Goal: Task Accomplishment & Management: Use online tool/utility

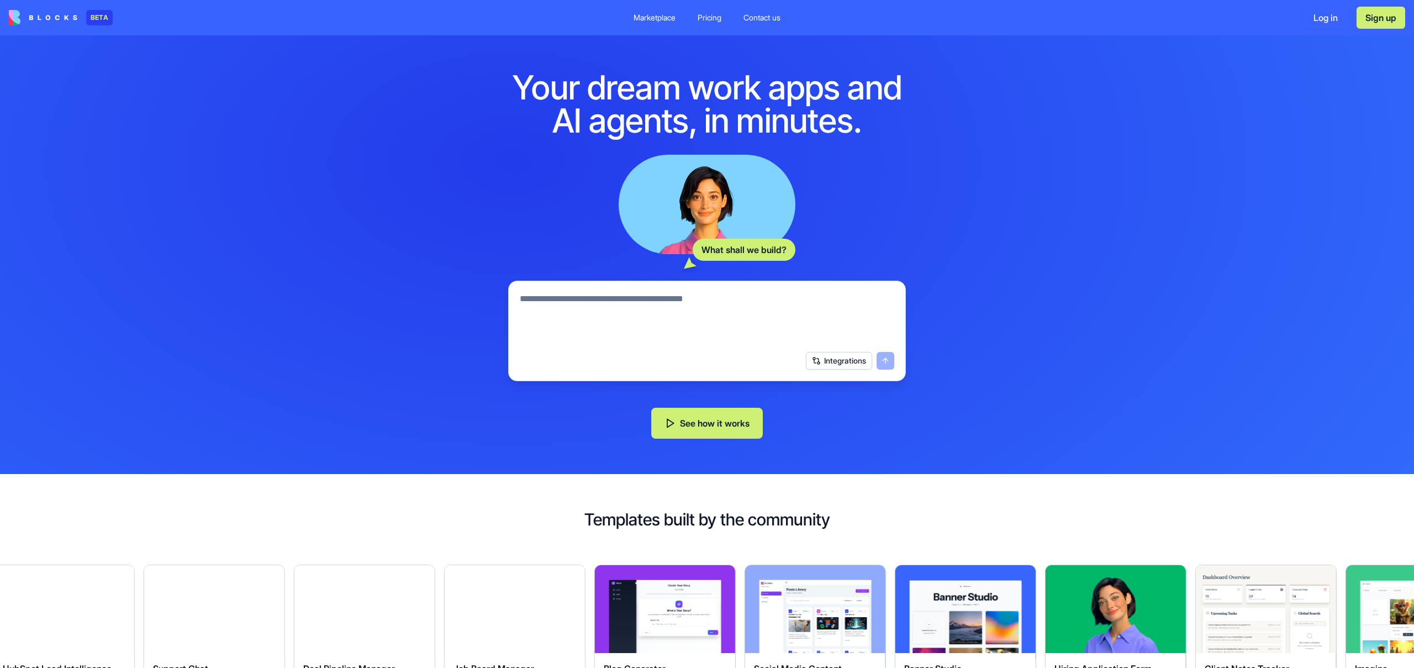
click at [1326, 17] on button "Log in" at bounding box center [1326, 18] width 44 height 22
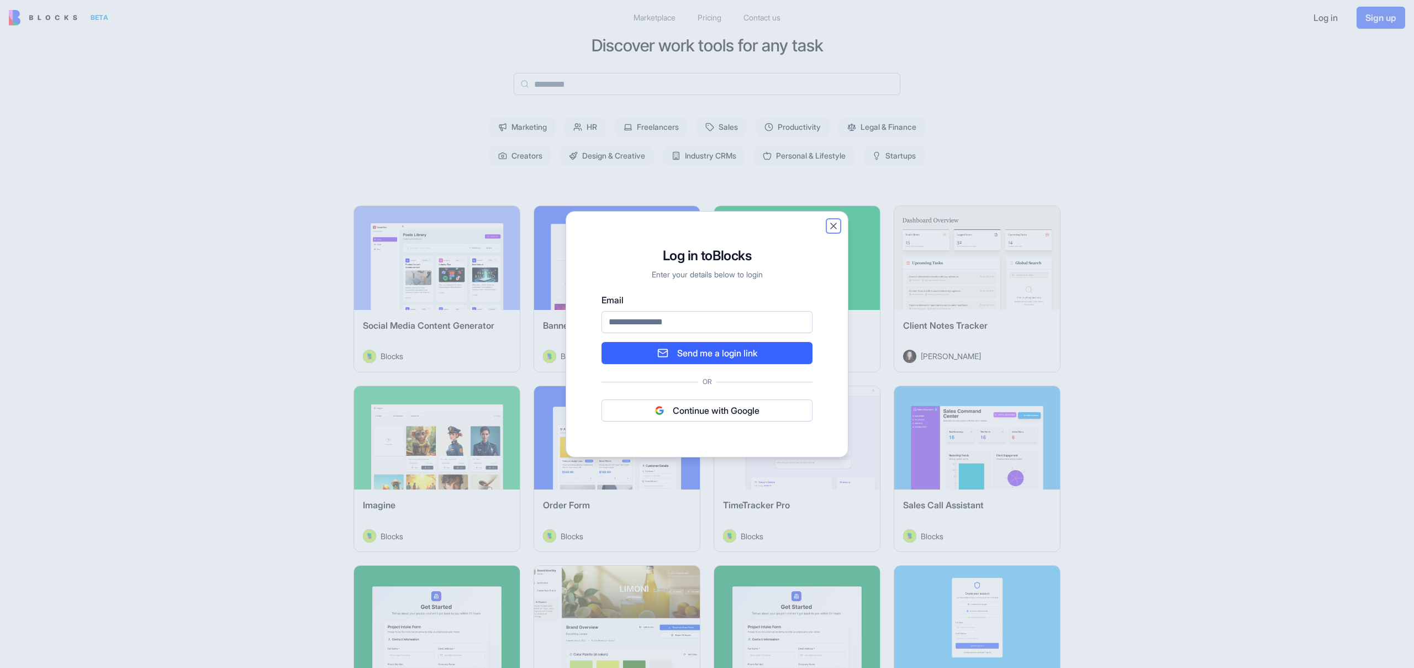
click at [829, 225] on button "Close" at bounding box center [833, 225] width 11 height 11
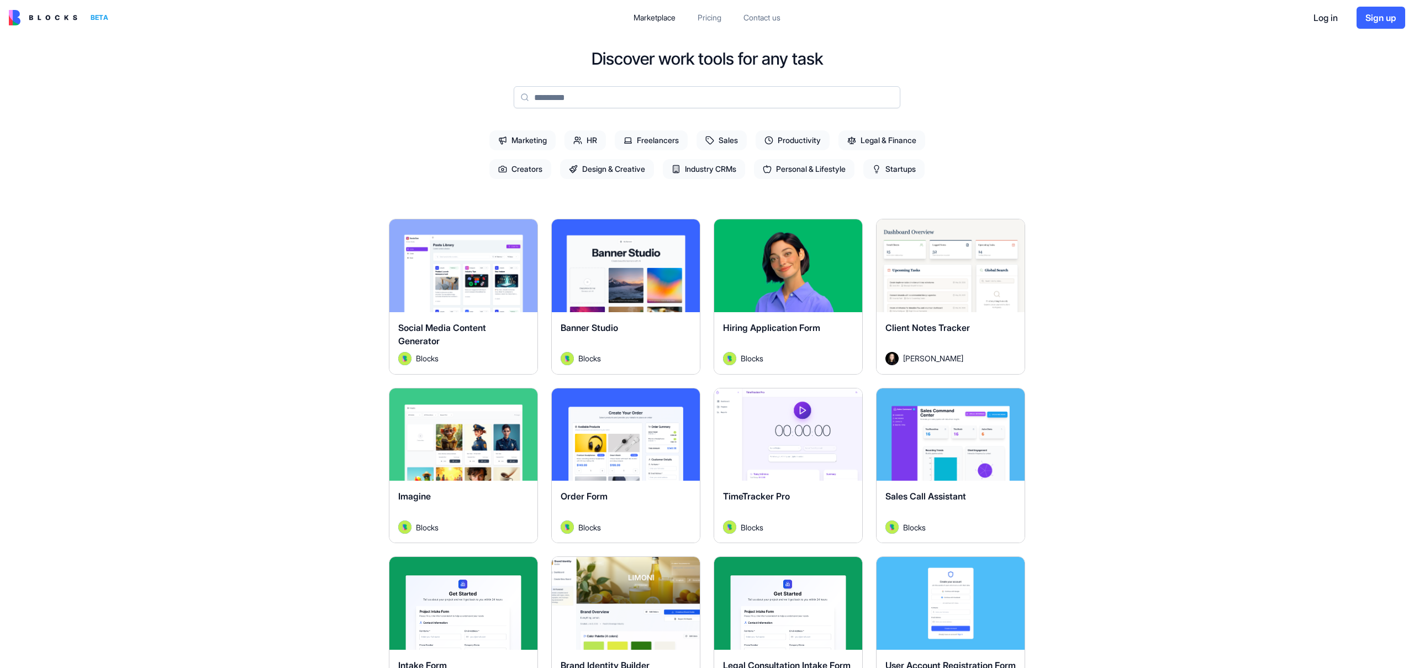
click at [834, 225] on div "Explore" at bounding box center [788, 265] width 148 height 93
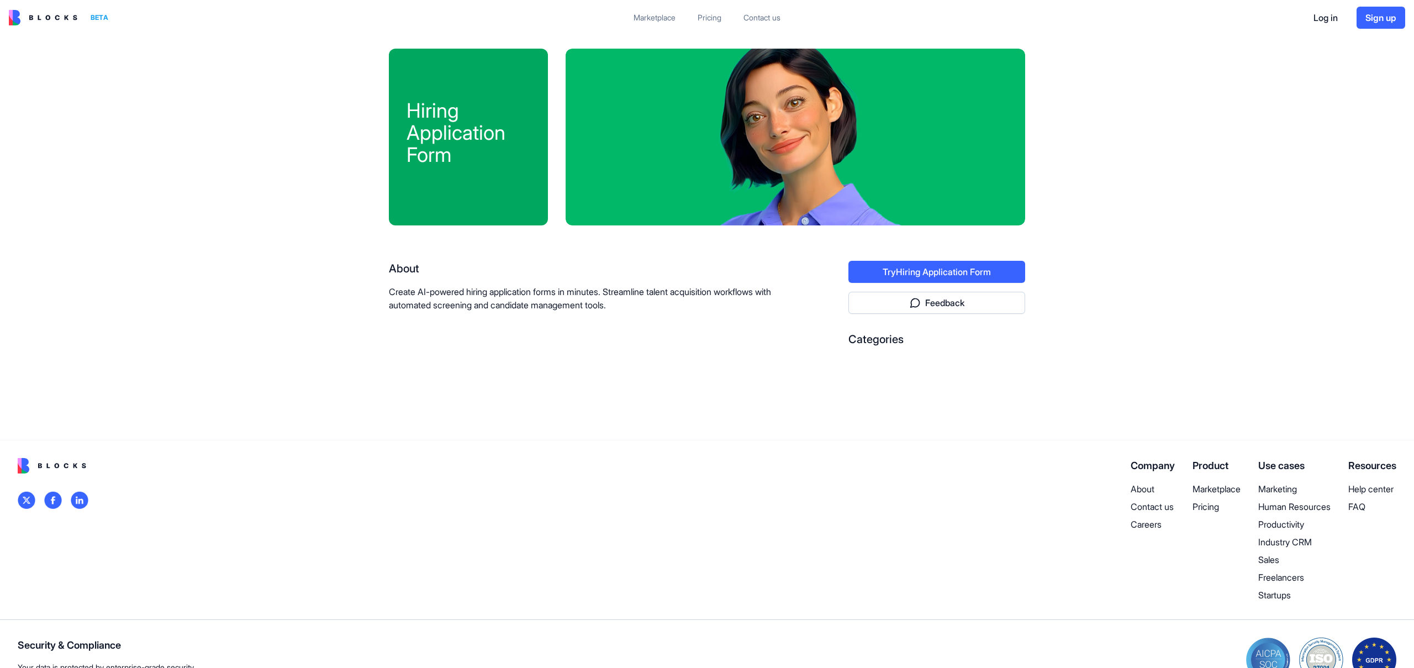
click at [1223, 129] on main "Hiring Application Form About Create AI-powered hiring application forms in min…" at bounding box center [707, 237] width 1414 height 404
click at [610, 391] on div "Hiring Application Form About Create AI-powered hiring application forms in min…" at bounding box center [707, 238] width 636 height 378
